Goal: Use online tool/utility: Utilize a website feature to perform a specific function

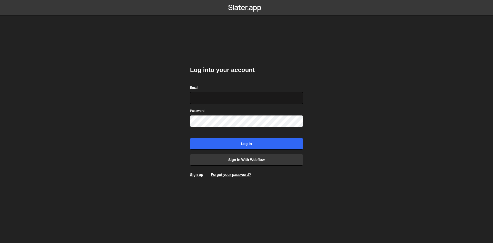
type input "alexandre@mekaa.co"
click at [243, 100] on input "alexandre@mekaa.co" at bounding box center [246, 98] width 113 height 12
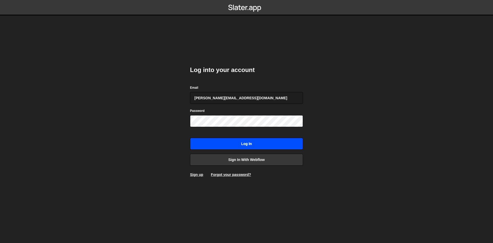
click at [255, 144] on input "Log in" at bounding box center [246, 144] width 113 height 12
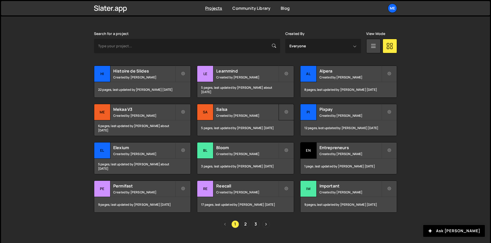
scroll to position [152, 0]
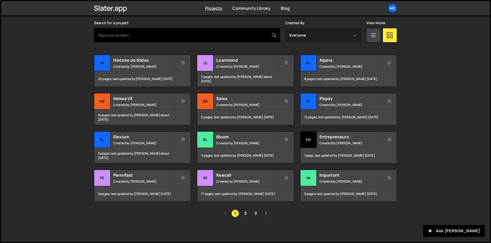
click at [156, 35] on input "text" at bounding box center [187, 35] width 186 height 14
type input "bleulemon"
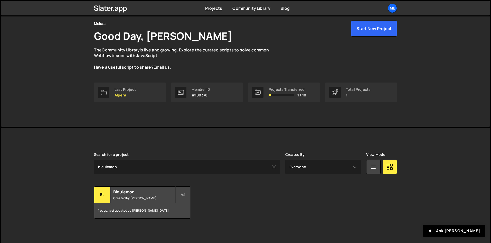
scroll to position [22, 0]
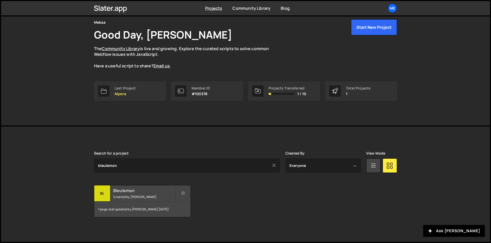
click at [125, 187] on div "Bleulemon Created by Alex Teillet" at bounding box center [142, 193] width 96 height 16
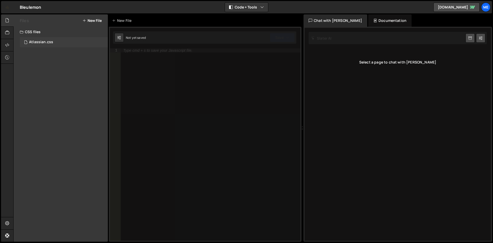
click at [49, 37] on div "Atlassian.css 0" at bounding box center [64, 42] width 88 height 10
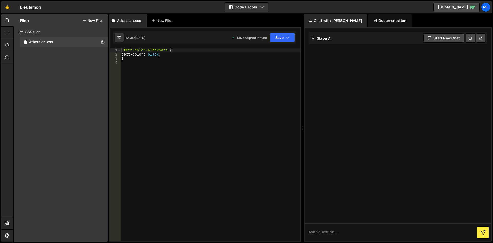
click at [39, 37] on div "CSS files" at bounding box center [61, 32] width 94 height 10
click at [11, 29] on div at bounding box center [7, 33] width 13 height 12
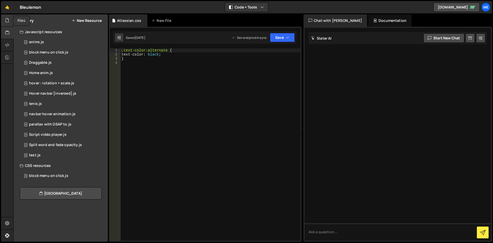
click at [8, 21] on icon at bounding box center [7, 20] width 4 height 6
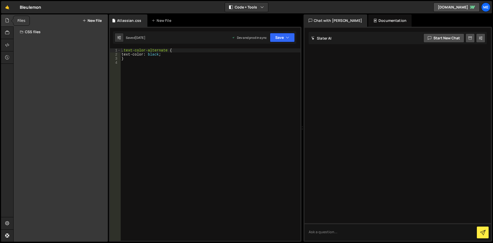
click at [8, 21] on icon at bounding box center [7, 20] width 4 height 6
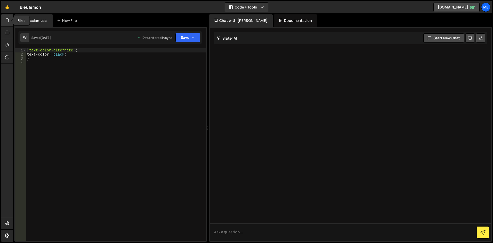
click at [8, 21] on icon at bounding box center [7, 20] width 4 height 6
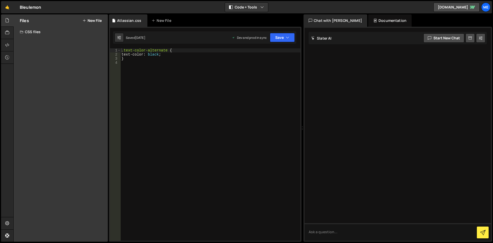
click at [54, 23] on div "Files New File" at bounding box center [61, 20] width 94 height 12
click at [0, 45] on div "Hold on a sec... Are you certain you wish to leave this page? Any changes you'v…" at bounding box center [246, 121] width 493 height 243
click at [6, 29] on div at bounding box center [7, 33] width 13 height 12
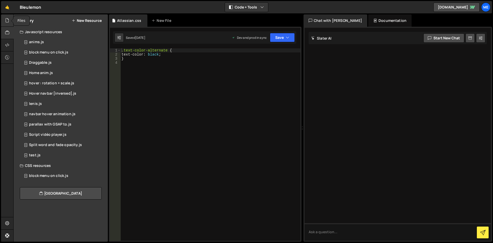
click at [7, 22] on icon at bounding box center [7, 20] width 4 height 6
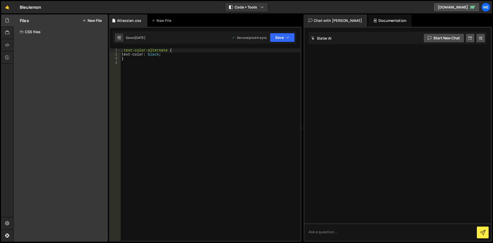
click at [175, 84] on div ".text-color-alternate { text-color : black ; }" at bounding box center [210, 148] width 180 height 200
paste textarea "/* le deuxième devient premier */"
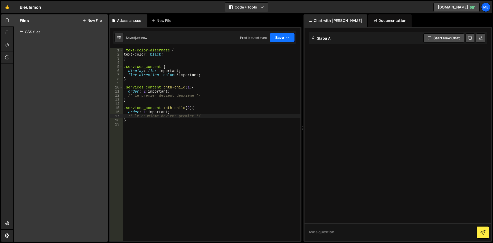
type textarea "/* le deuxième devient premier */"
click at [274, 39] on button "Save" at bounding box center [282, 37] width 25 height 9
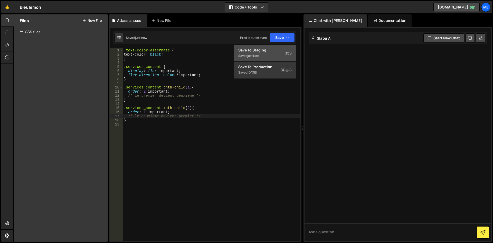
click at [272, 55] on div "Saved just now" at bounding box center [264, 56] width 53 height 6
